Goal: Communication & Community: Share content

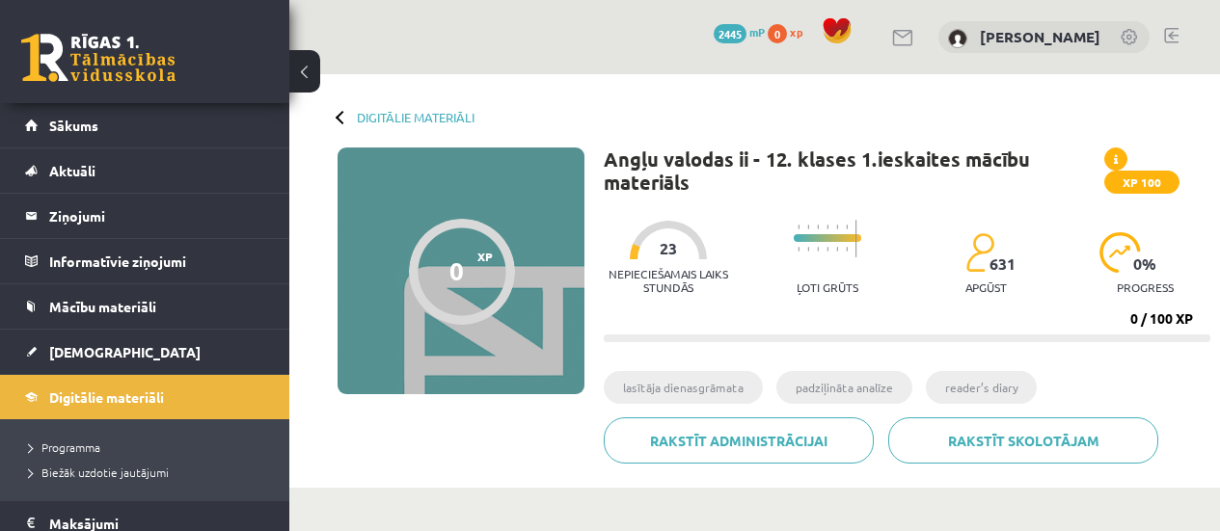
scroll to position [373, 0]
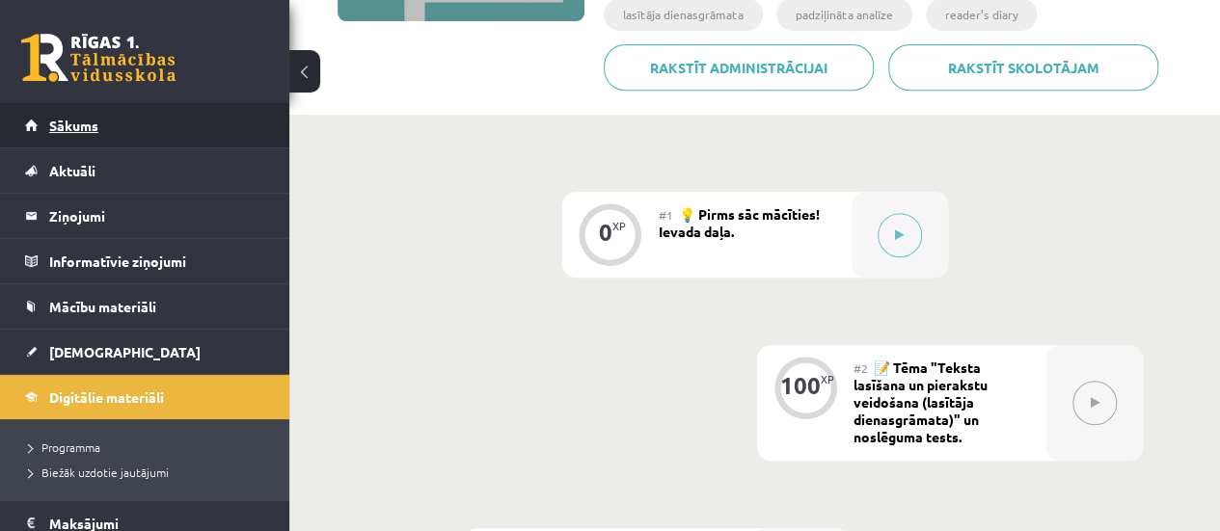
click at [126, 130] on link "Sākums" at bounding box center [145, 125] width 240 height 44
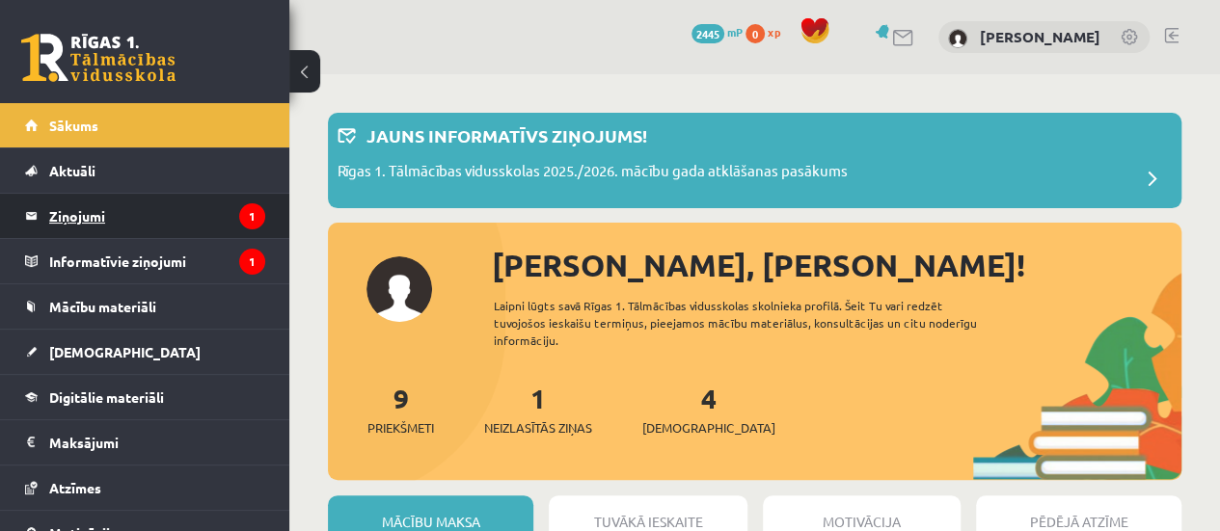
click at [52, 227] on legend "Ziņojumi 1" at bounding box center [157, 216] width 216 height 44
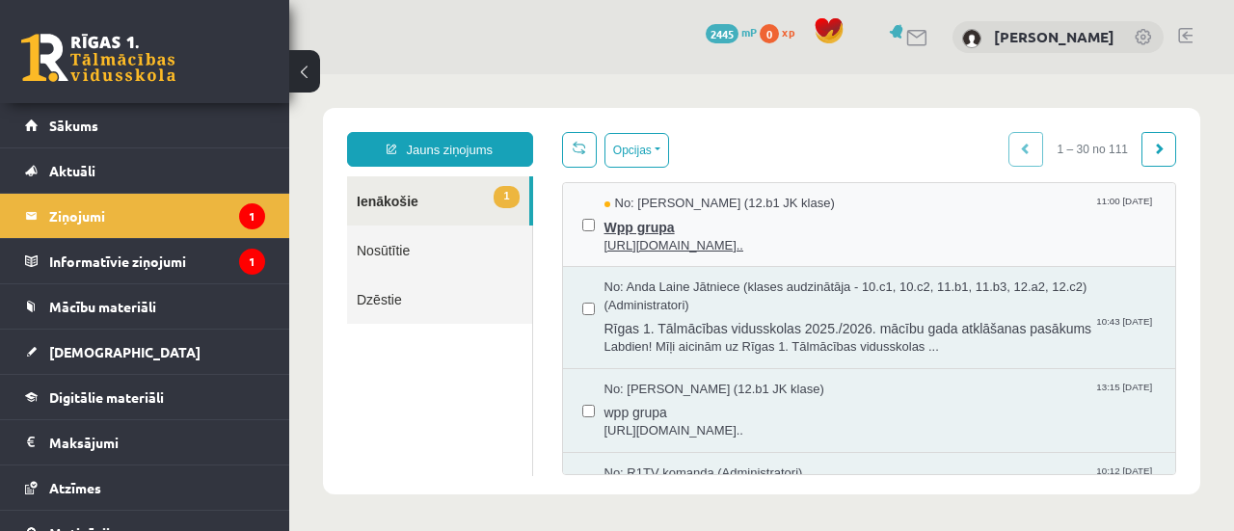
click at [850, 243] on span "[URL][DOMAIN_NAME].." at bounding box center [880, 246] width 552 height 18
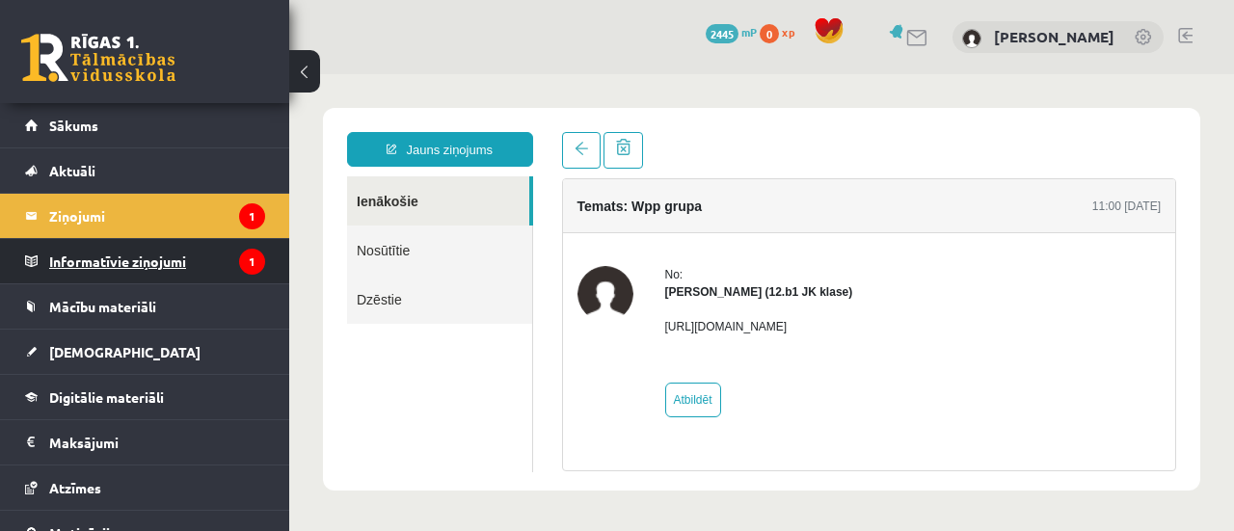
click at [239, 252] on icon "1" at bounding box center [252, 262] width 26 height 26
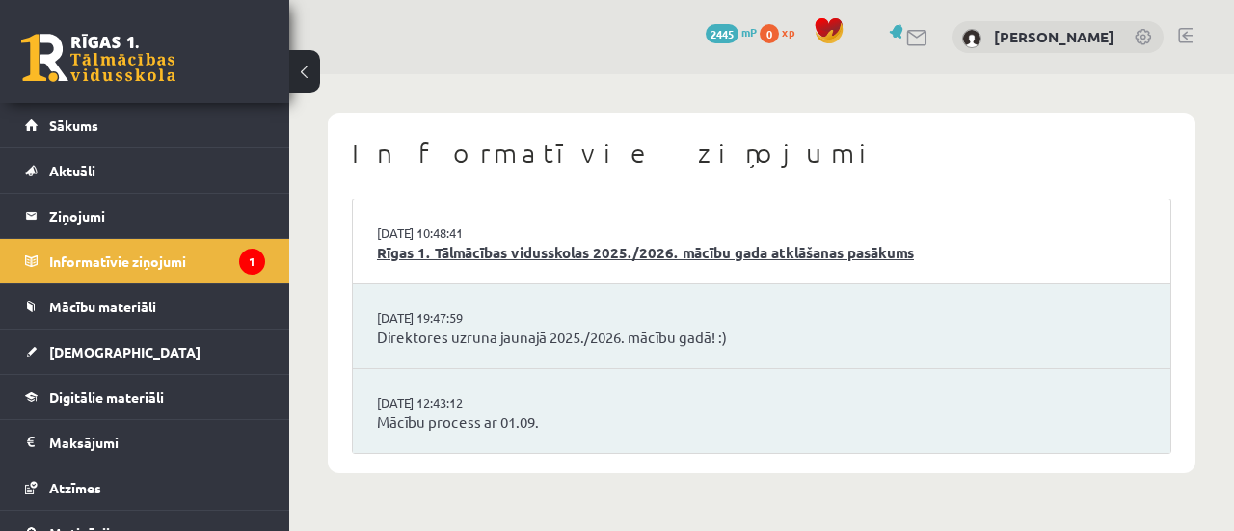
click at [416, 257] on link "Rīgas 1. Tālmācības vidusskolas 2025./2026. mācību gada atklāšanas pasākums" at bounding box center [761, 253] width 769 height 22
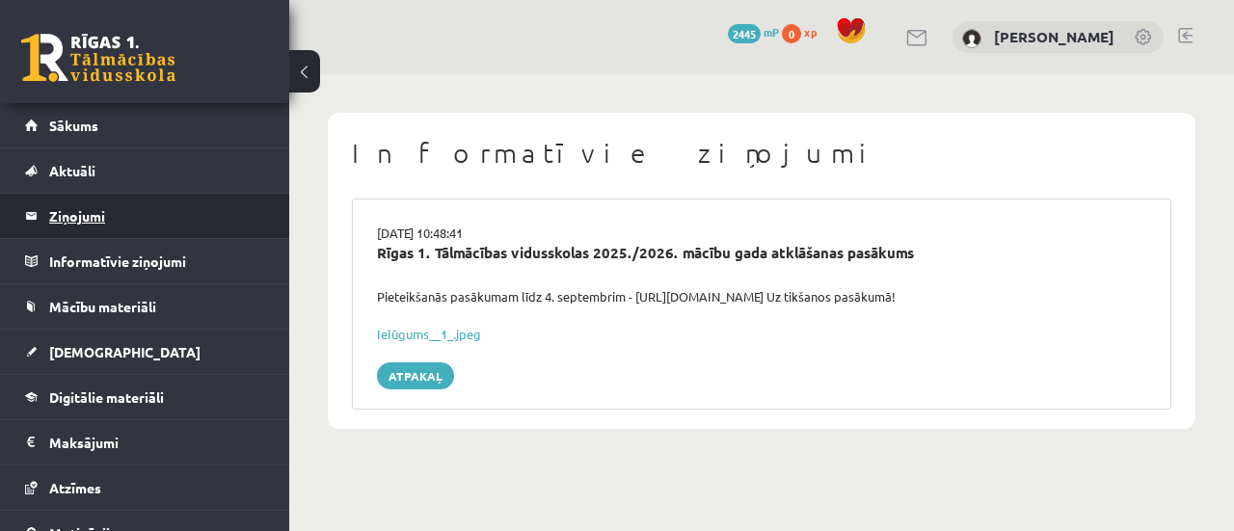
click at [165, 211] on legend "Ziņojumi 0" at bounding box center [157, 216] width 216 height 44
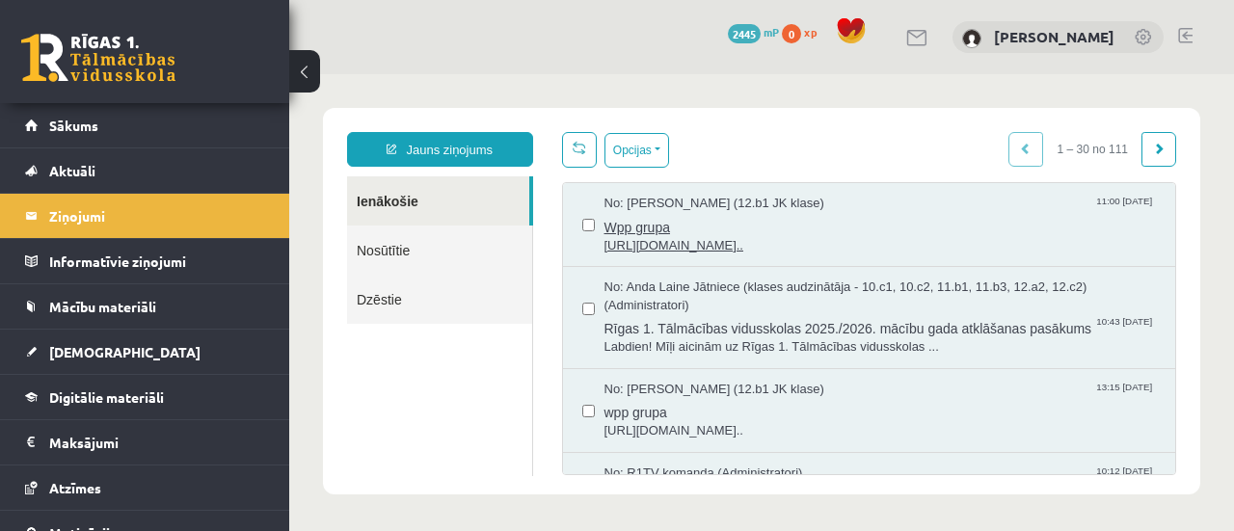
click at [658, 215] on span "Wpp grupa" at bounding box center [880, 225] width 552 height 24
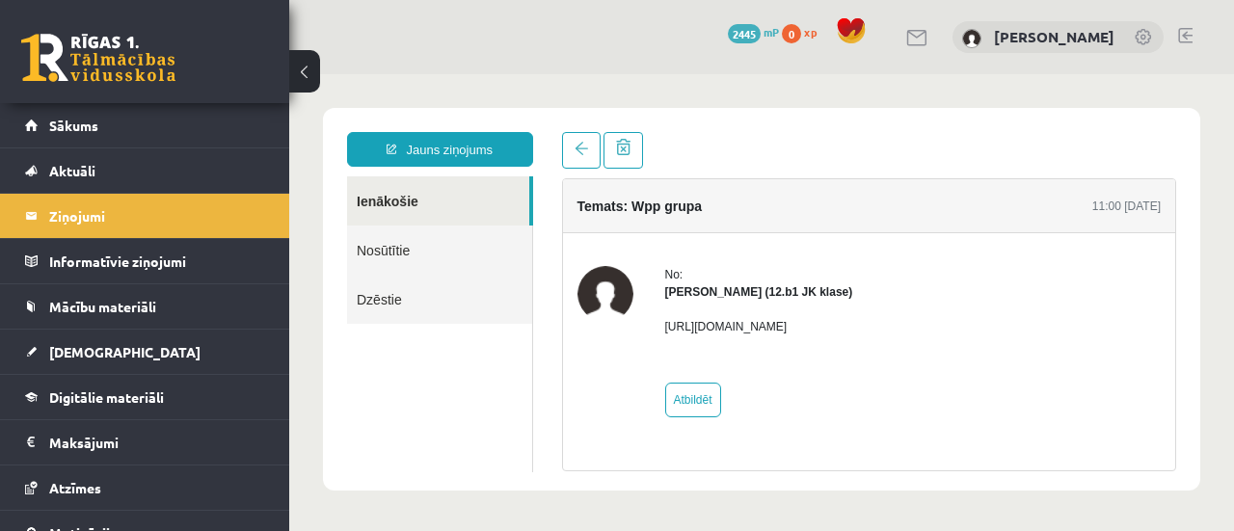
click at [1181, 45] on div at bounding box center [1185, 37] width 14 height 19
click at [1187, 35] on link at bounding box center [1185, 35] width 14 height 15
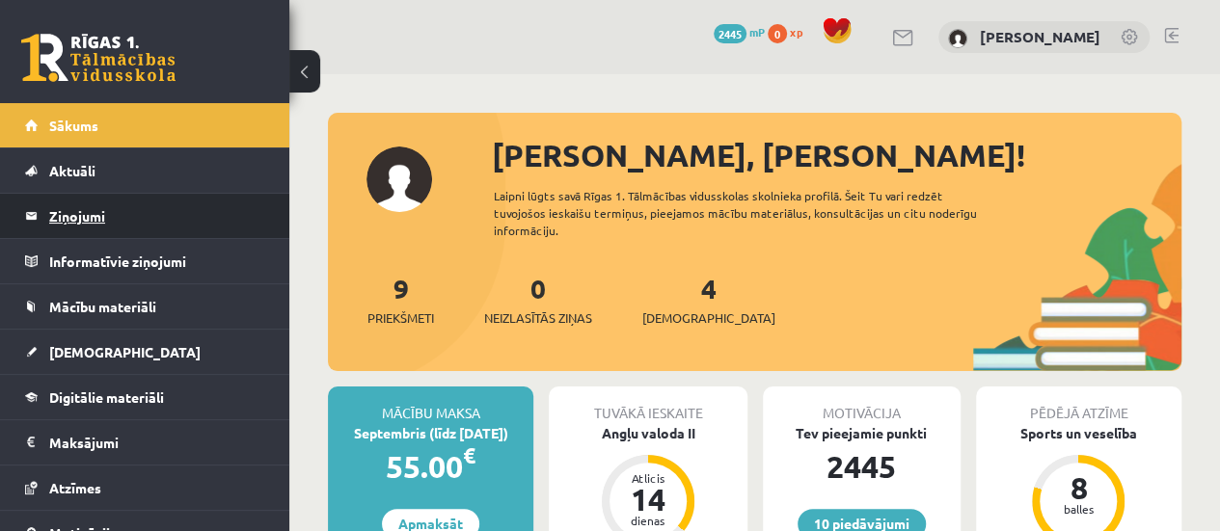
click at [56, 219] on legend "Ziņojumi 0" at bounding box center [157, 216] width 216 height 44
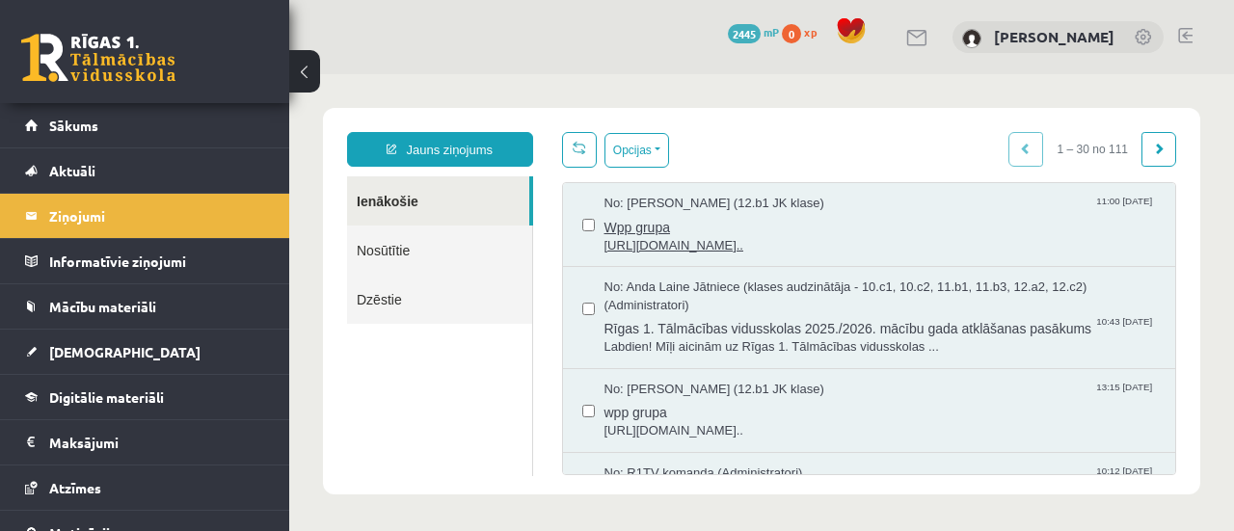
click at [699, 222] on span "Wpp grupa" at bounding box center [880, 225] width 552 height 24
click at [698, 252] on span "[URL][DOMAIN_NAME].." at bounding box center [880, 246] width 552 height 18
click at [706, 234] on span "Wpp grupa" at bounding box center [880, 225] width 552 height 24
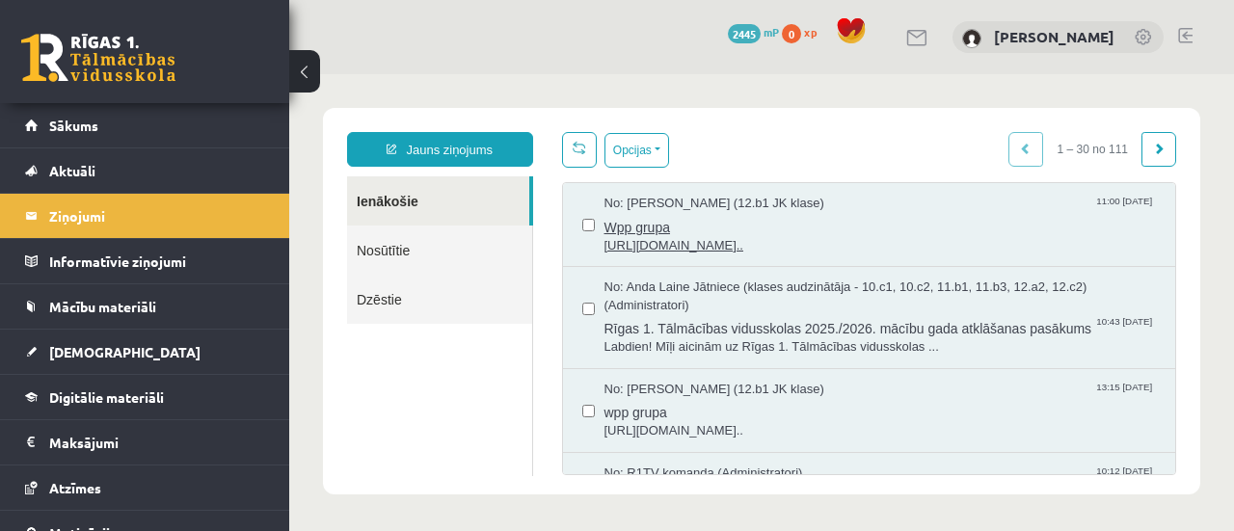
click at [740, 232] on span "Wpp grupa" at bounding box center [880, 225] width 552 height 24
click at [846, 187] on div "No: [PERSON_NAME] (12.b1 JK klase) 11:00 [DATE] Wpp grupa [URL][DOMAIN_NAME].." at bounding box center [869, 225] width 613 height 84
click at [846, 213] on span "Wpp grupa" at bounding box center [880, 225] width 552 height 24
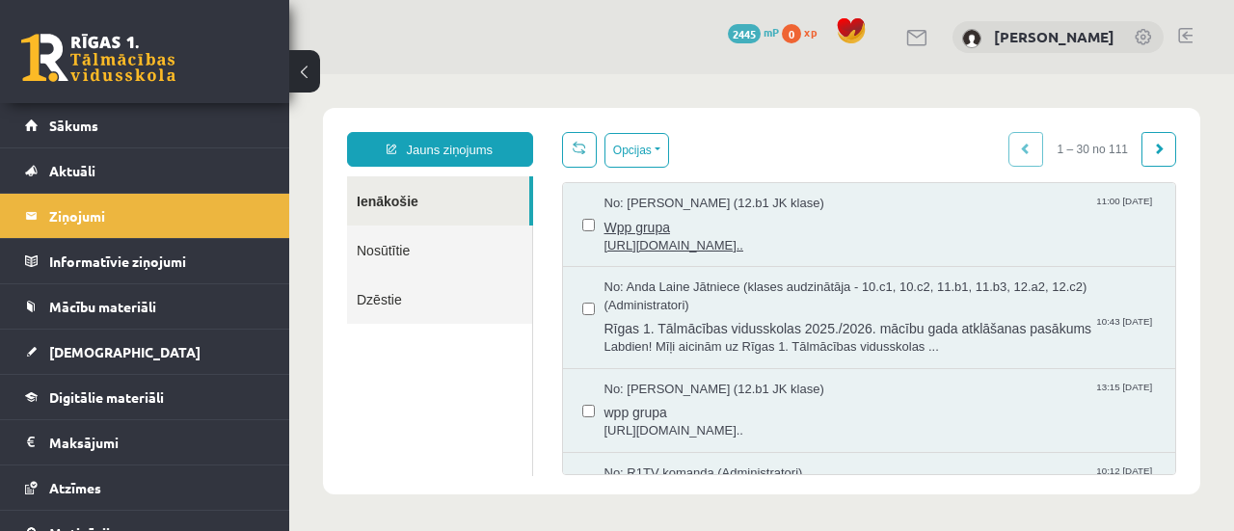
click at [846, 213] on span "Wpp grupa" at bounding box center [880, 225] width 552 height 24
click at [630, 253] on span "[URL][DOMAIN_NAME].." at bounding box center [880, 246] width 552 height 18
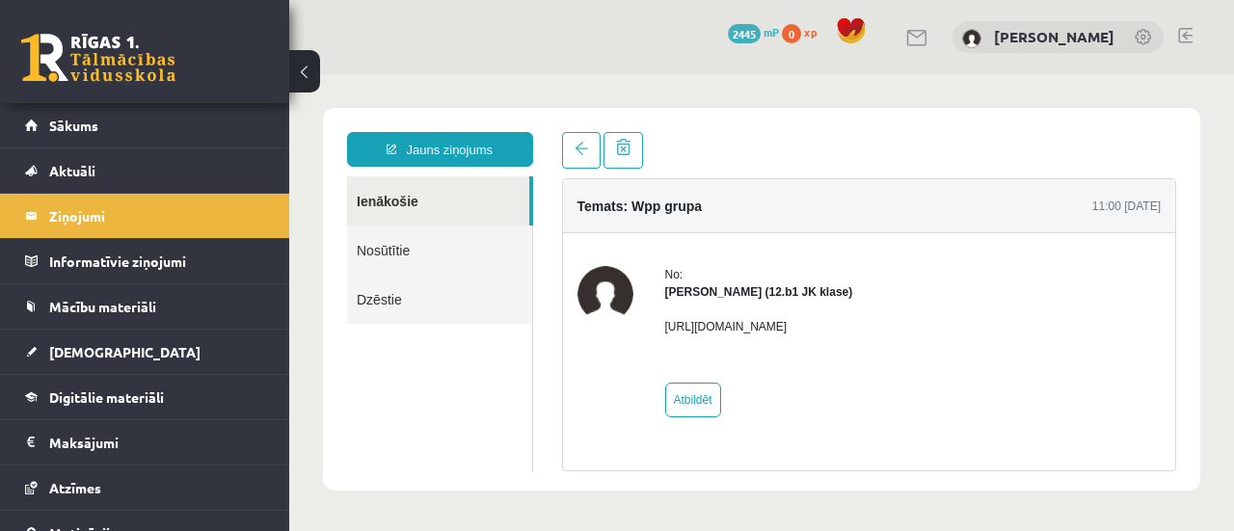
drag, startPoint x: 665, startPoint y: 327, endPoint x: 1061, endPoint y: 325, distance: 396.2
click at [1061, 325] on div "No: [PERSON_NAME] (12.b1 JK klase) [URL][DOMAIN_NAME] Atbildēt" at bounding box center [869, 341] width 584 height 151
copy p "[URL][DOMAIN_NAME]"
